Goal: Transaction & Acquisition: Subscribe to service/newsletter

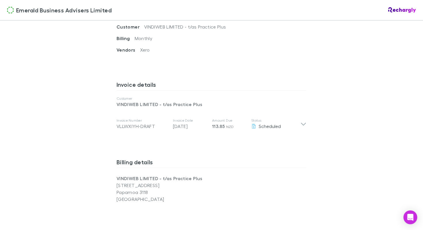
scroll to position [249, 0]
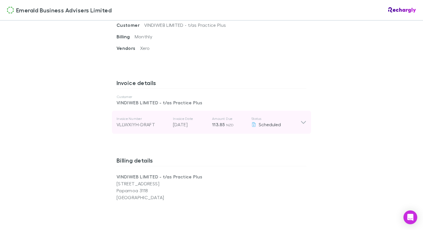
click at [305, 121] on icon at bounding box center [304, 122] width 6 height 7
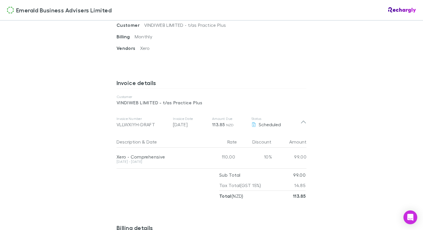
drag, startPoint x: 162, startPoint y: 160, endPoint x: 112, endPoint y: 155, distance: 49.5
click at [112, 155] on div "Description & Date Rate Discount Amount Xero - Comprehensive 07 Sep - 06 Oct 20…" at bounding box center [211, 167] width 199 height 67
copy div "Xero - Comprehensive 07 Sep - 06 Oct 2025"
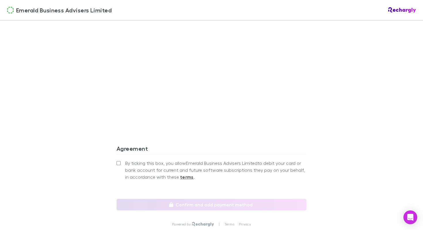
scroll to position [561, 0]
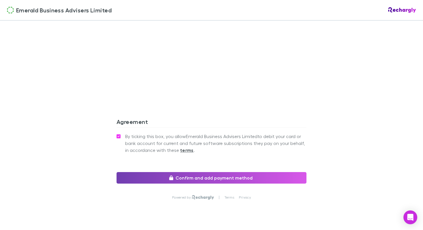
click at [198, 181] on button "Confirm and add payment method" at bounding box center [212, 178] width 190 height 12
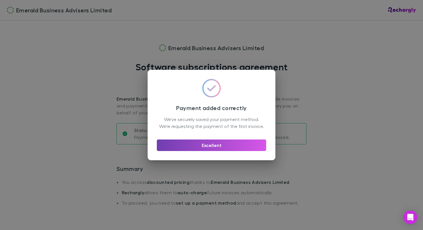
click at [202, 149] on button "Excellent" at bounding box center [211, 145] width 109 height 12
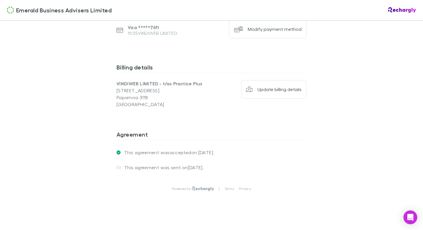
scroll to position [421, 0]
